Goal: Find specific page/section: Find specific page/section

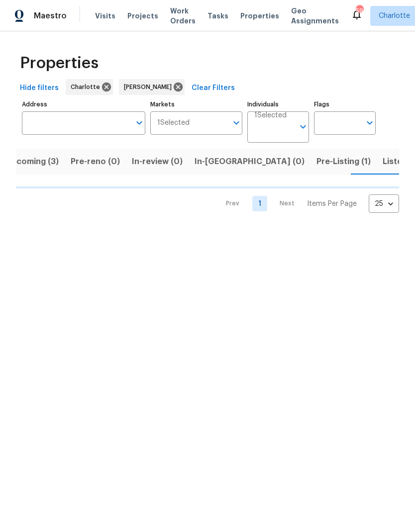
scroll to position [0, 17]
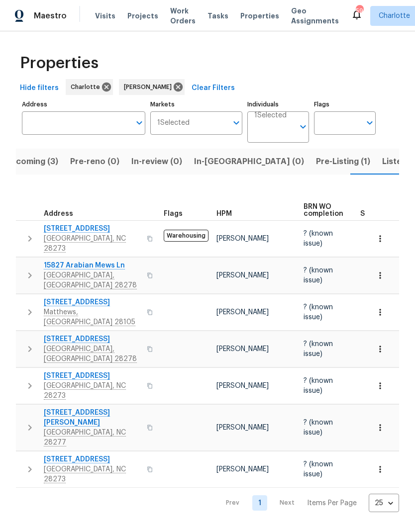
click at [215, 163] on span "In-[GEOGRAPHIC_DATA] (0)" at bounding box center [249, 162] width 110 height 14
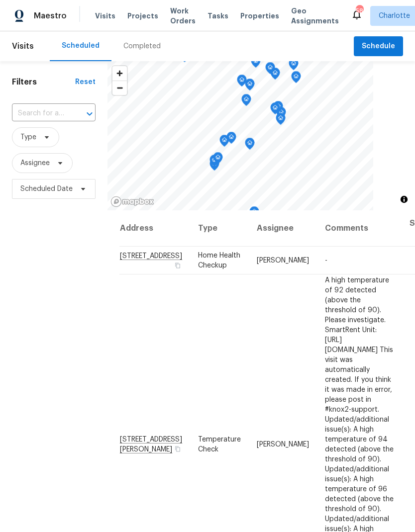
click at [142, 47] on div "Completed" at bounding box center [141, 46] width 37 height 10
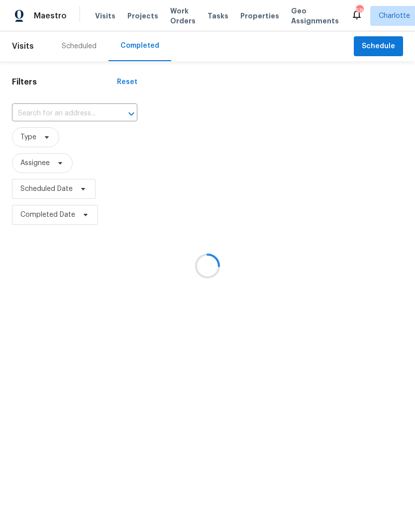
click at [68, 111] on div at bounding box center [207, 266] width 415 height 532
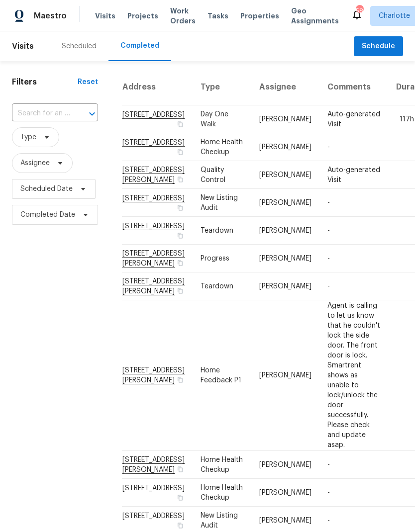
click at [63, 111] on input "text" at bounding box center [41, 113] width 58 height 15
type input "315 t"
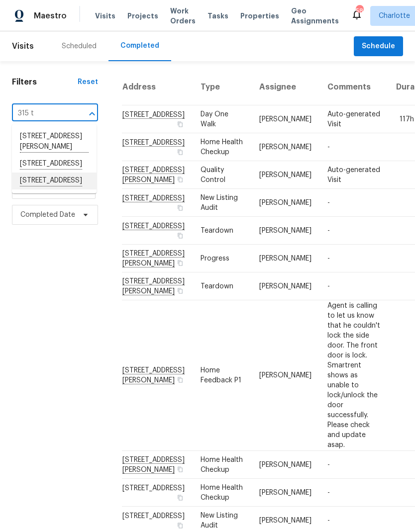
click at [38, 190] on li "315 Tamarack Dr, Matthews, NC 28104" at bounding box center [54, 181] width 85 height 17
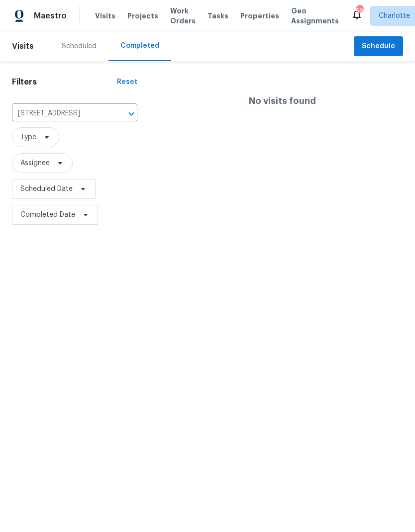
click at [73, 52] on div "Scheduled" at bounding box center [79, 46] width 59 height 30
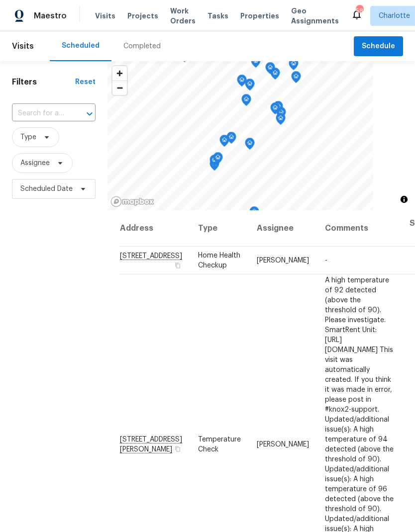
click at [175, 16] on span "Work Orders" at bounding box center [182, 16] width 25 height 20
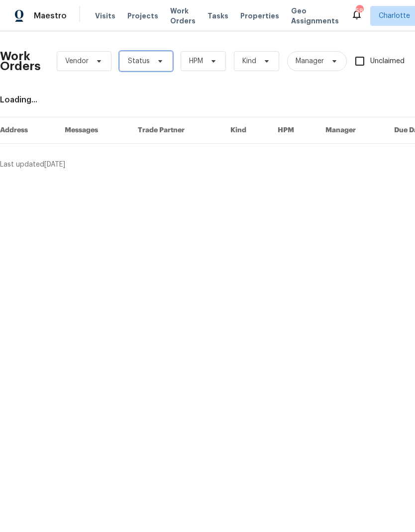
click at [153, 61] on span at bounding box center [158, 61] width 11 height 8
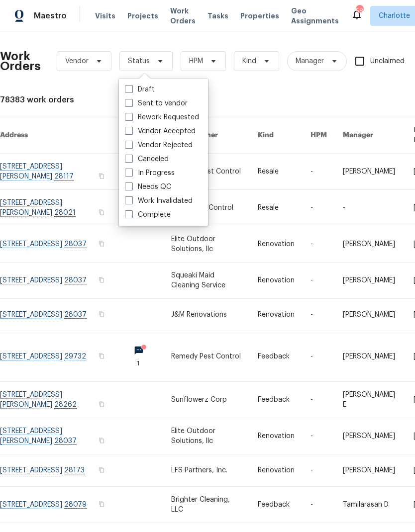
click at [167, 184] on label "Needs QC" at bounding box center [148, 187] width 46 height 10
click at [131, 184] on input "Needs QC" at bounding box center [128, 185] width 6 height 6
checkbox input "true"
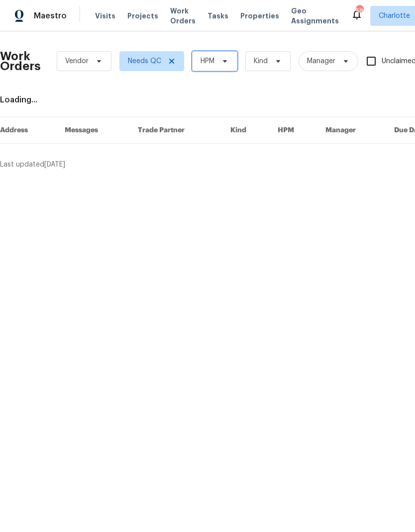
click at [228, 64] on icon at bounding box center [225, 61] width 8 height 8
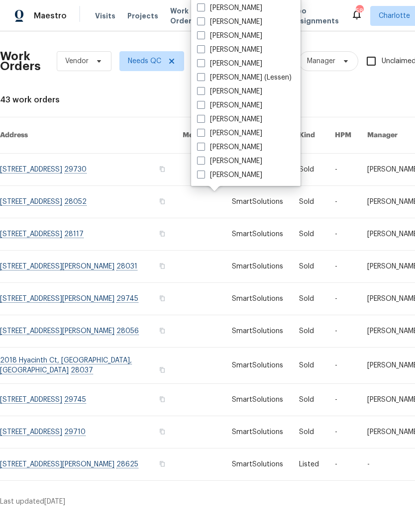
scroll to position [123, 0]
click at [242, 178] on label "[PERSON_NAME]" at bounding box center [229, 175] width 65 height 10
click at [204, 177] on input "[PERSON_NAME]" at bounding box center [200, 173] width 6 height 6
checkbox input "true"
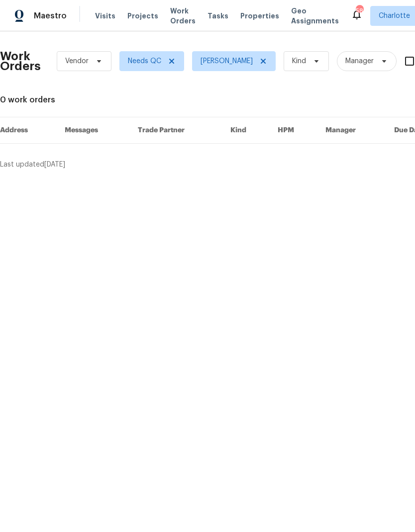
click at [56, 17] on span "Maestro" at bounding box center [50, 16] width 33 height 10
